Goal: Check status

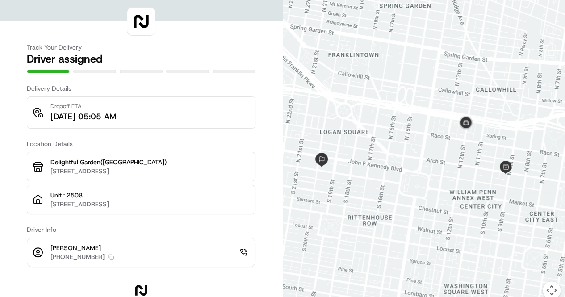
drag, startPoint x: 412, startPoint y: 156, endPoint x: 400, endPoint y: 153, distance: 11.9
click at [400, 153] on div at bounding box center [424, 155] width 282 height 310
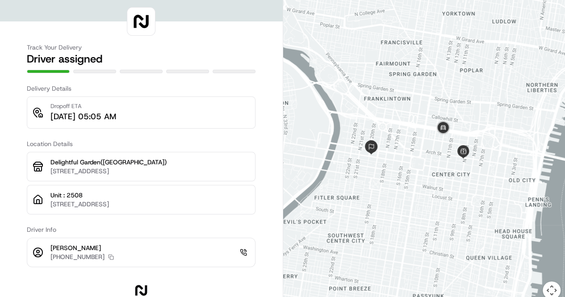
drag, startPoint x: 435, startPoint y: 156, endPoint x: 427, endPoint y: 155, distance: 7.6
click at [427, 155] on div at bounding box center [424, 155] width 282 height 310
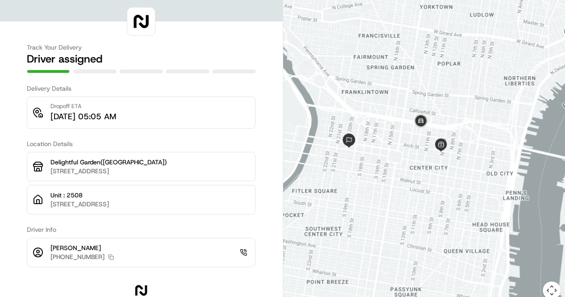
drag, startPoint x: 435, startPoint y: 153, endPoint x: 420, endPoint y: 147, distance: 16.8
click at [420, 147] on div at bounding box center [424, 155] width 282 height 310
